Goal: Task Accomplishment & Management: Complete application form

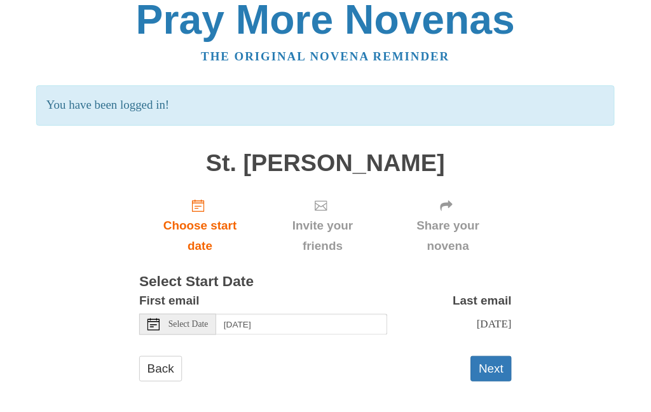
scroll to position [23, 0]
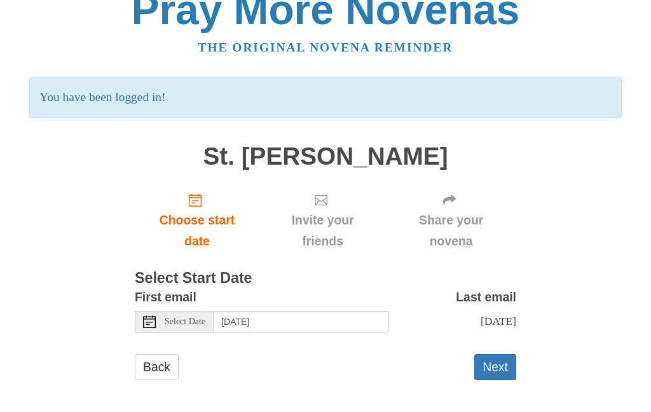
click at [194, 201] on use "Choose start date" at bounding box center [195, 200] width 13 height 13
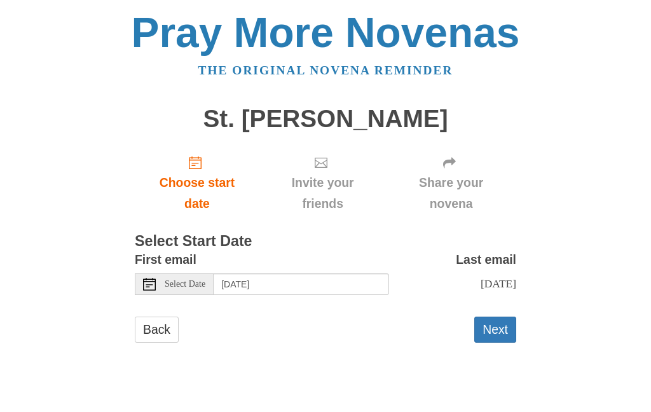
click at [502, 321] on button "Next" at bounding box center [495, 330] width 42 height 26
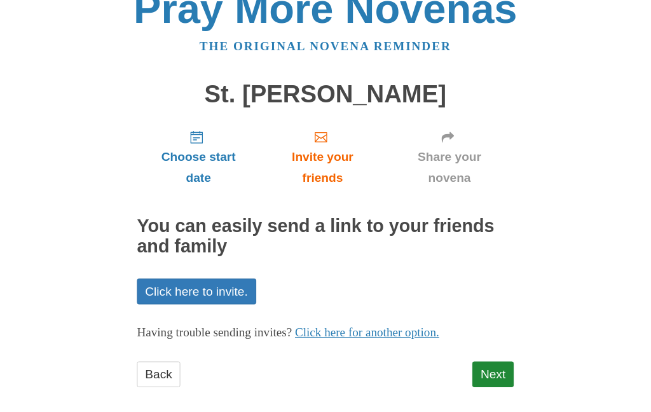
scroll to position [36, 0]
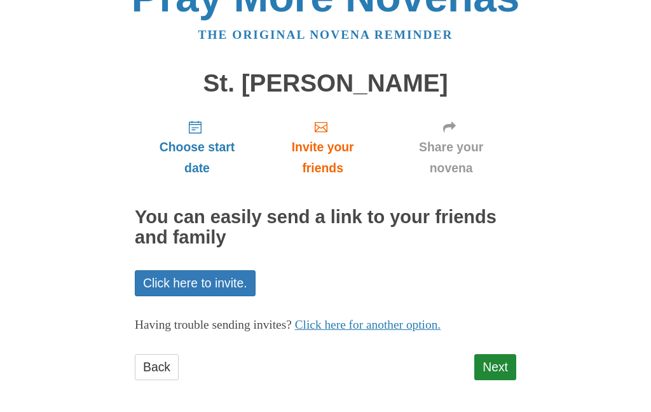
click at [496, 357] on link "Next" at bounding box center [495, 367] width 42 height 26
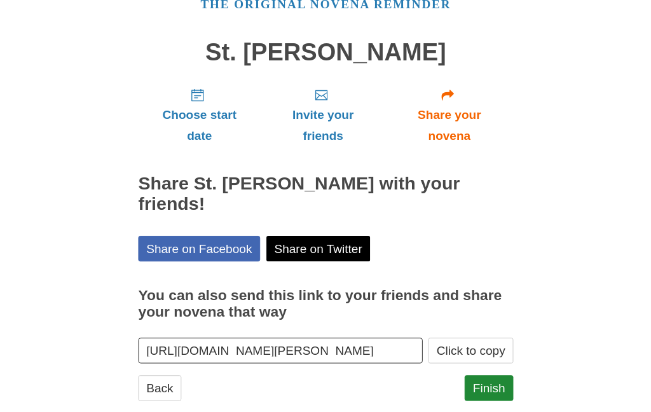
scroll to position [73, 0]
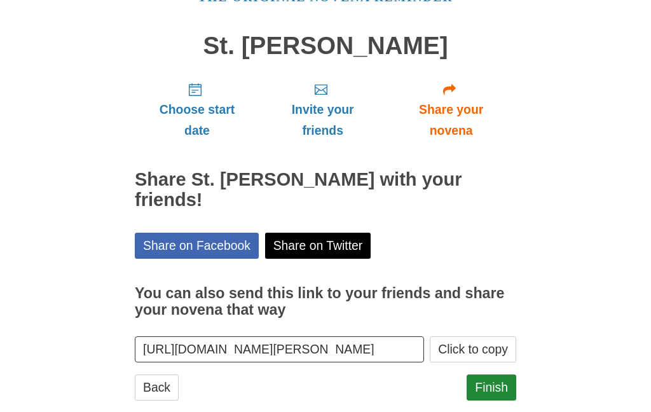
click at [491, 375] on link "Finish" at bounding box center [492, 388] width 50 height 26
